Goal: Navigation & Orientation: Find specific page/section

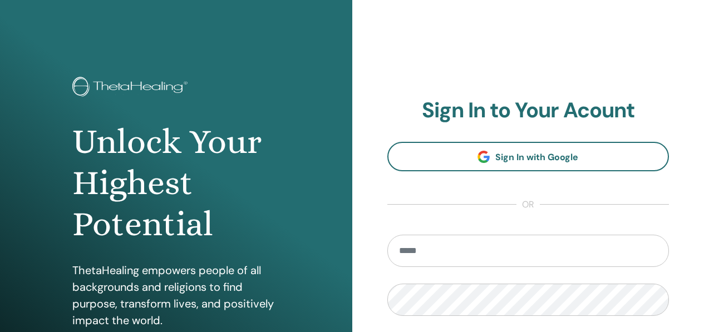
click at [532, 150] on link "Sign In with Google" at bounding box center [528, 156] width 282 height 29
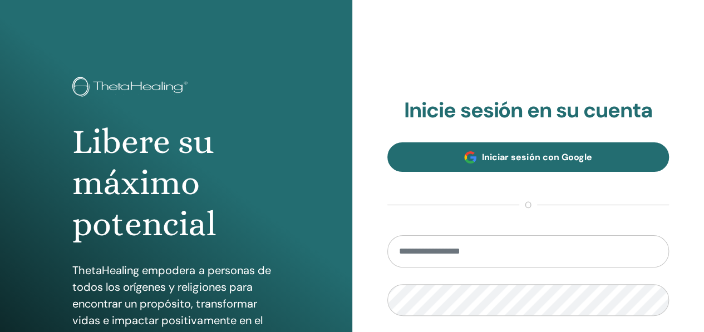
click at [546, 162] on span "Iniciar sesión con Google" at bounding box center [537, 157] width 110 height 12
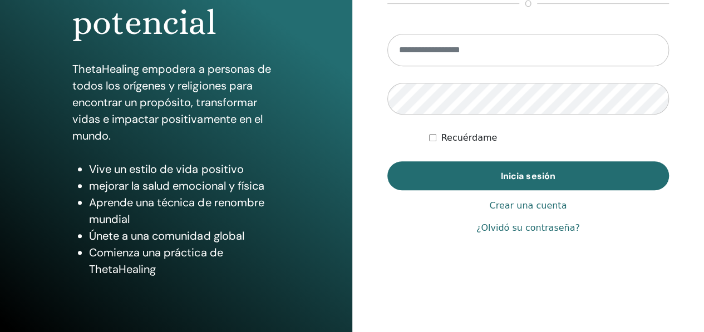
scroll to position [122, 0]
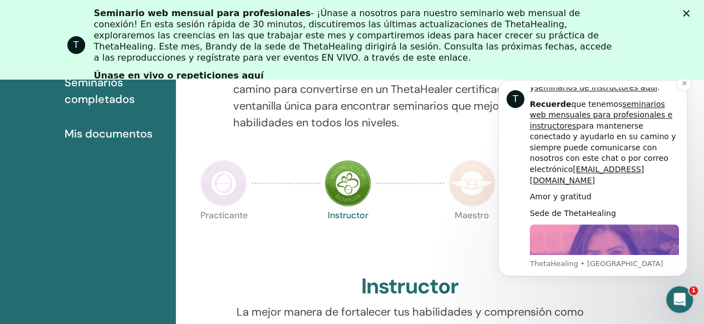
scroll to position [588, 0]
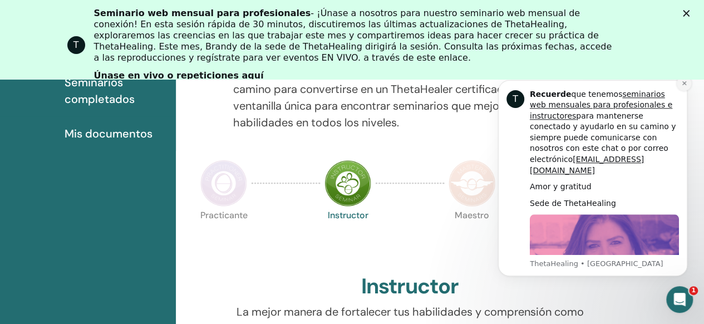
click at [683, 81] on icon "Descartar notificación" at bounding box center [684, 83] width 6 height 6
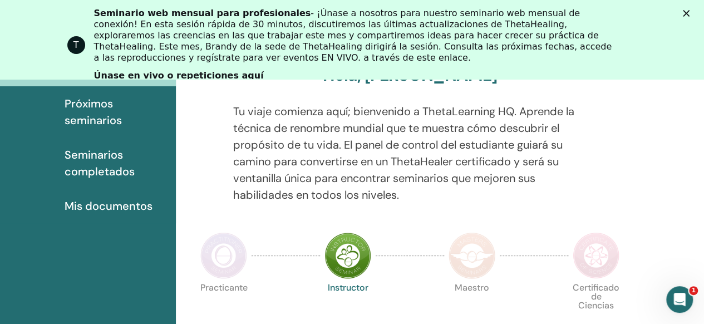
scroll to position [196, 0]
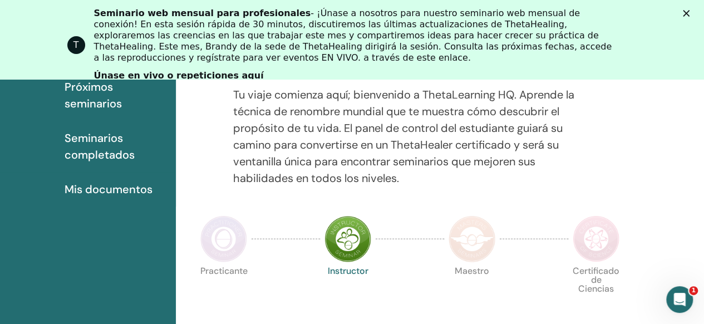
click at [170, 70] on link "Únase en vivo o repeticiones aquí" at bounding box center [179, 76] width 170 height 12
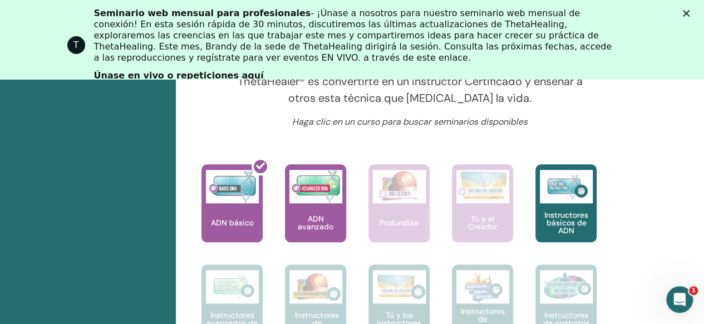
scroll to position [530, 0]
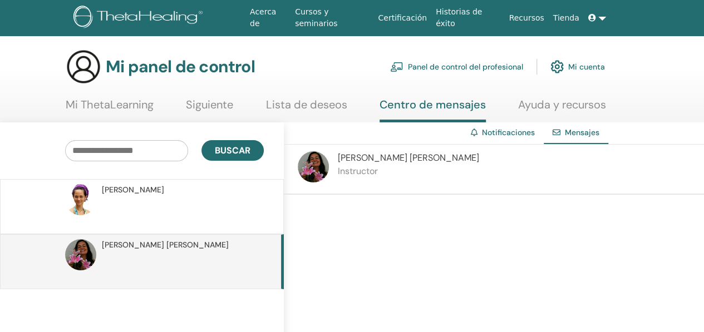
click at [213, 210] on p at bounding box center [182, 212] width 161 height 33
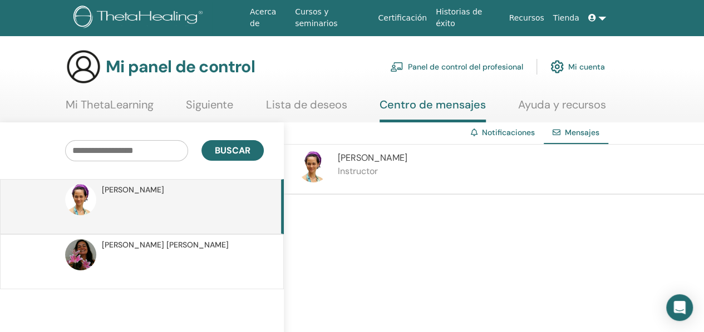
click at [403, 179] on div "Cristina Instructor" at bounding box center [494, 170] width 420 height 50
click at [347, 166] on p "Instructor" at bounding box center [373, 171] width 70 height 13
click at [339, 161] on span "Cristina" at bounding box center [373, 158] width 70 height 12
drag, startPoint x: 293, startPoint y: 102, endPoint x: 256, endPoint y: 101, distance: 36.8
click at [293, 103] on link "Lista de deseos" at bounding box center [306, 109] width 81 height 22
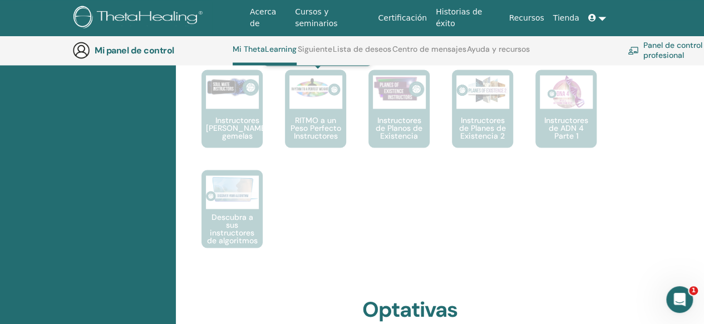
scroll to position [863, 0]
